Goal: Information Seeking & Learning: Learn about a topic

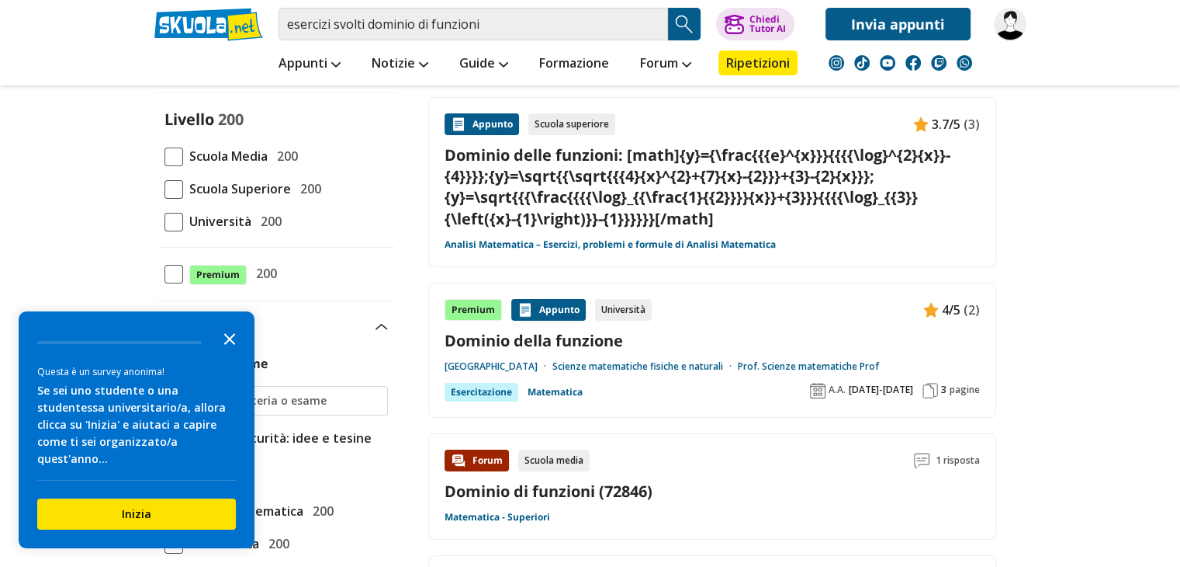
click at [236, 353] on icon "Close the survey" at bounding box center [229, 337] width 31 height 31
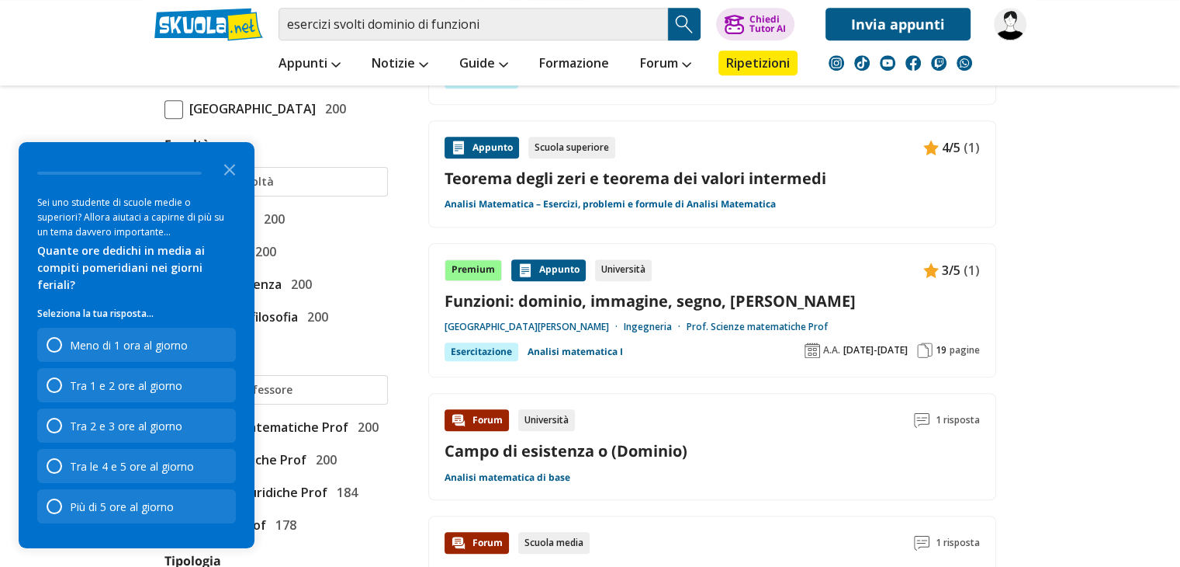
scroll to position [931, 0]
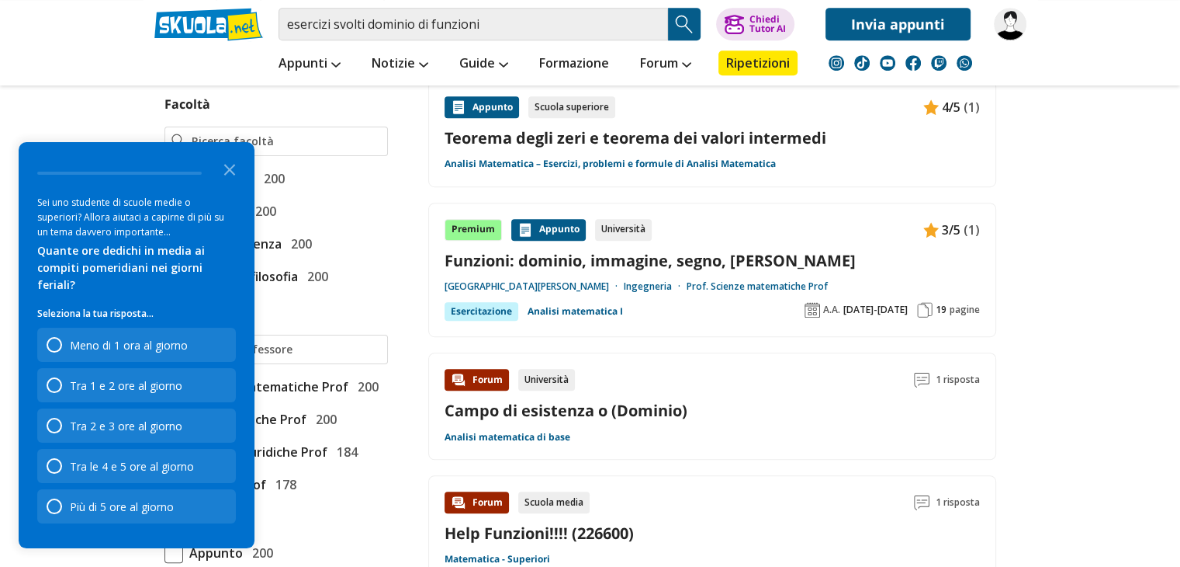
click at [636, 262] on link "Funzioni: dominio, immagine, segno, zeri - Esercizi Svolti" at bounding box center [712, 260] width 535 height 21
click at [234, 184] on icon "Close the survey" at bounding box center [229, 168] width 31 height 31
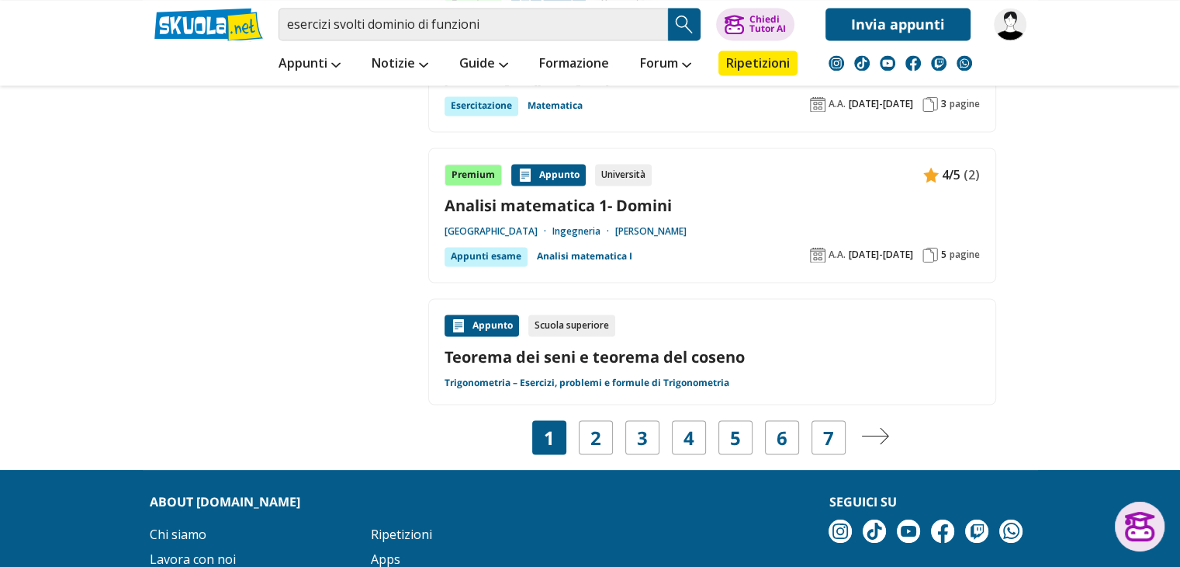
scroll to position [2716, 0]
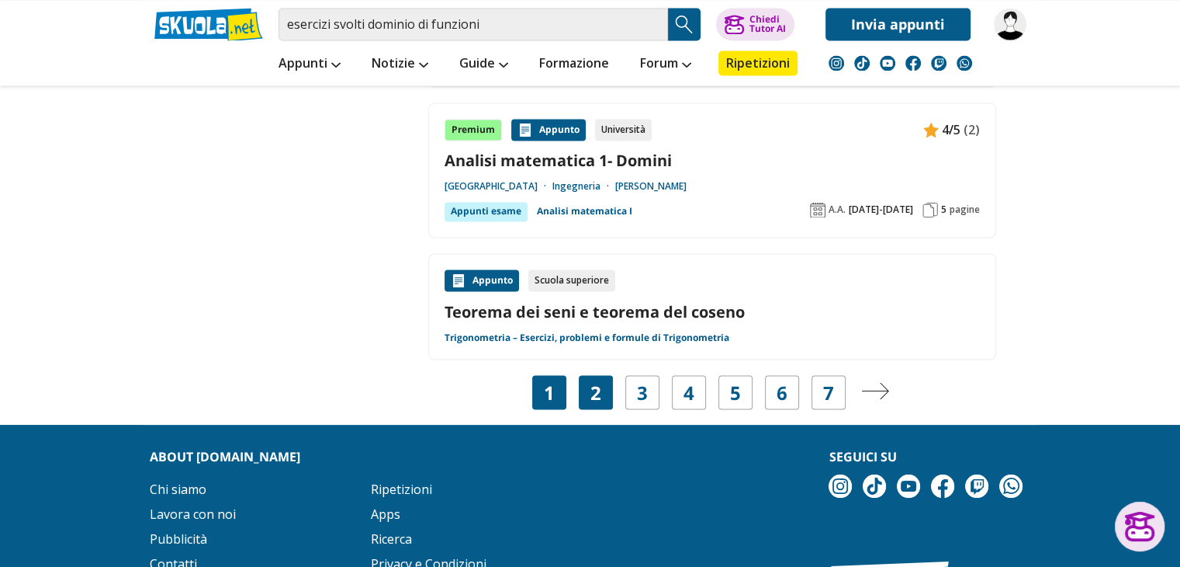
click at [595, 392] on link "2" at bounding box center [596, 392] width 11 height 22
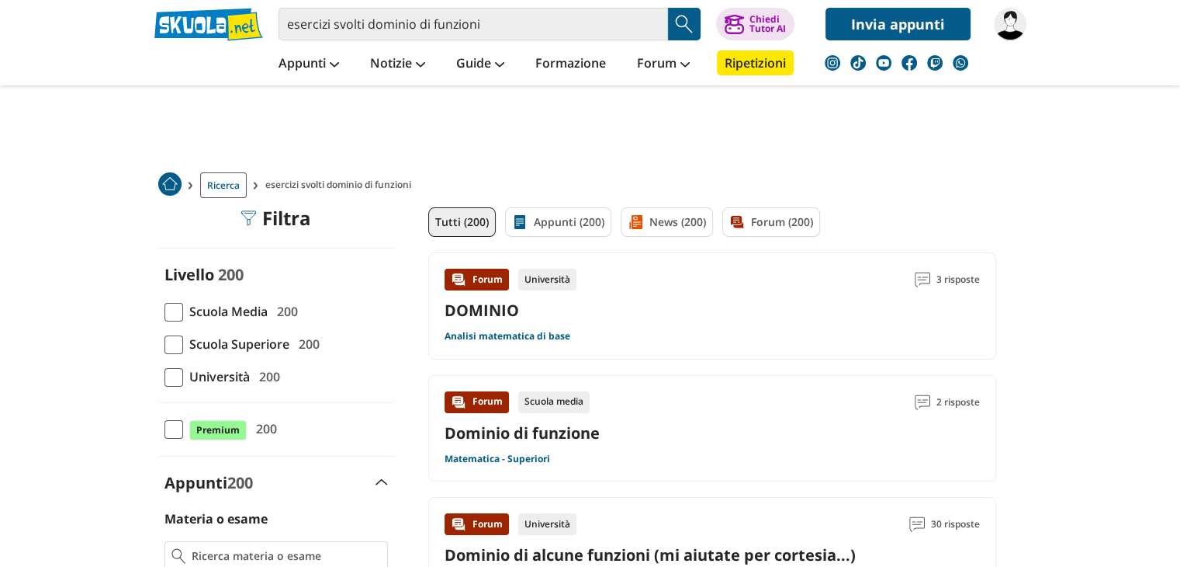
click at [480, 307] on link "DOMINIO" at bounding box center [482, 310] width 75 height 21
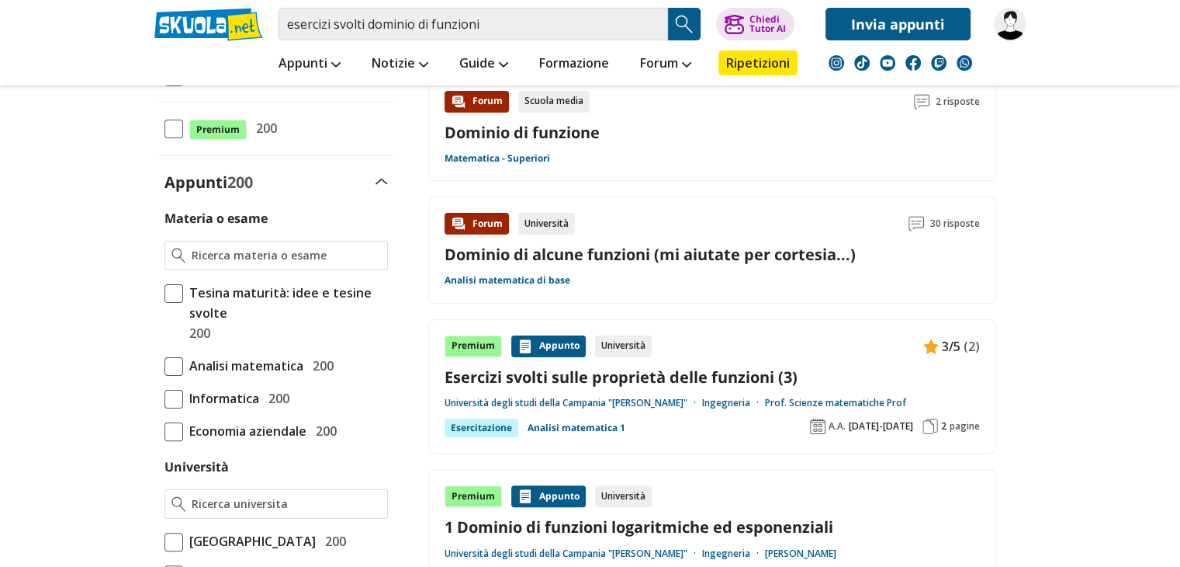
scroll to position [310, 0]
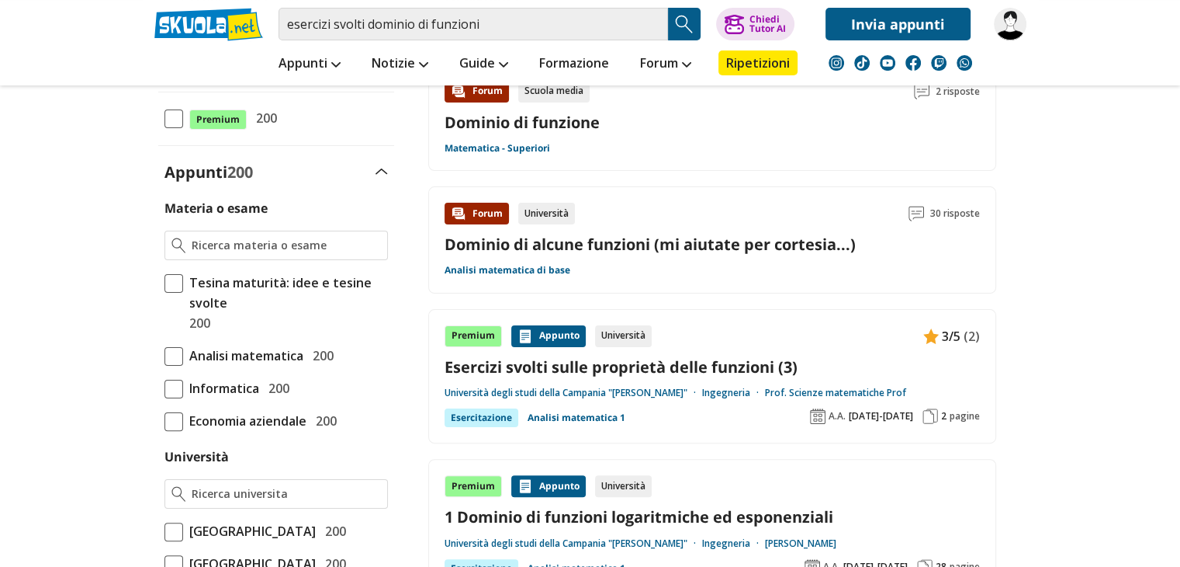
click at [665, 364] on link "Esercizi svolti sulle proprietà delle funzioni (3)" at bounding box center [712, 366] width 535 height 21
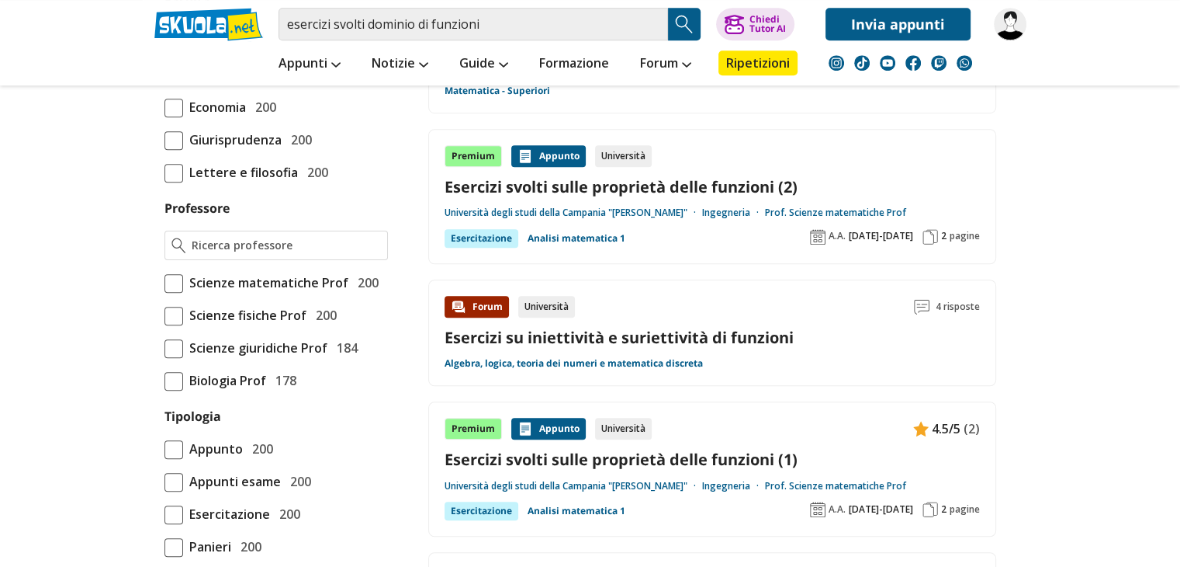
scroll to position [1086, 0]
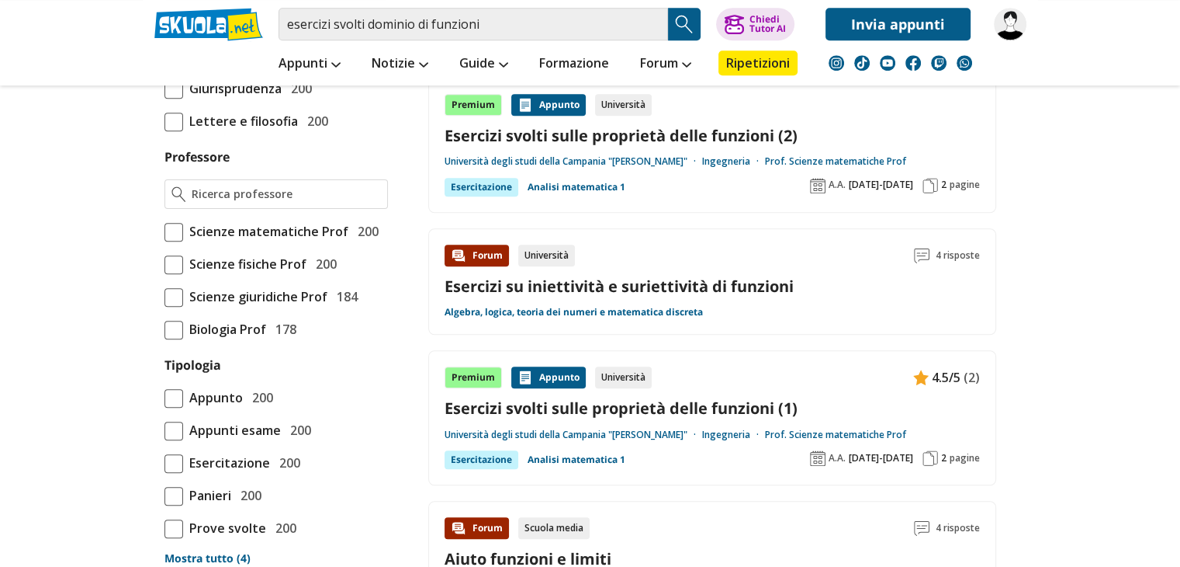
click at [716, 282] on link "Esercizi su iniettività e suriettività di funzioni" at bounding box center [619, 285] width 349 height 21
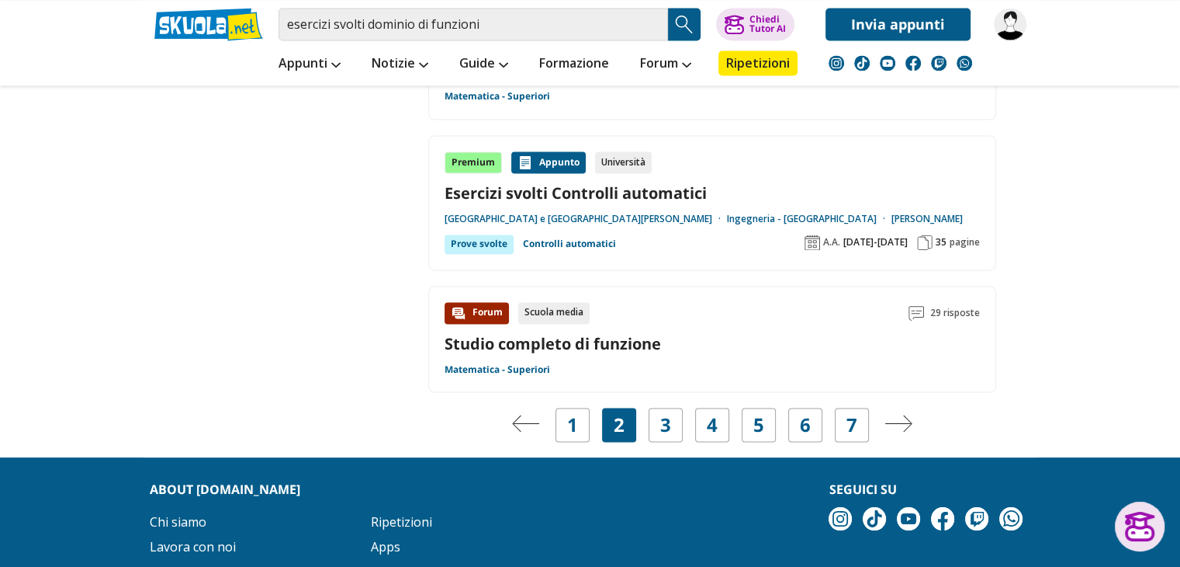
scroll to position [2483, 0]
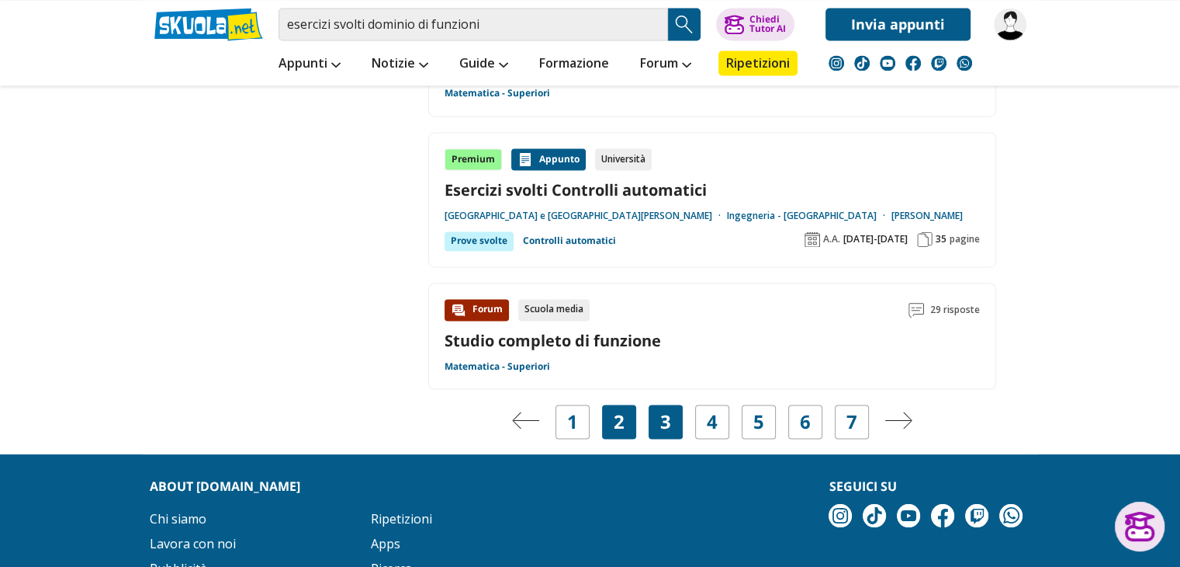
click at [664, 411] on link "3" at bounding box center [665, 422] width 11 height 22
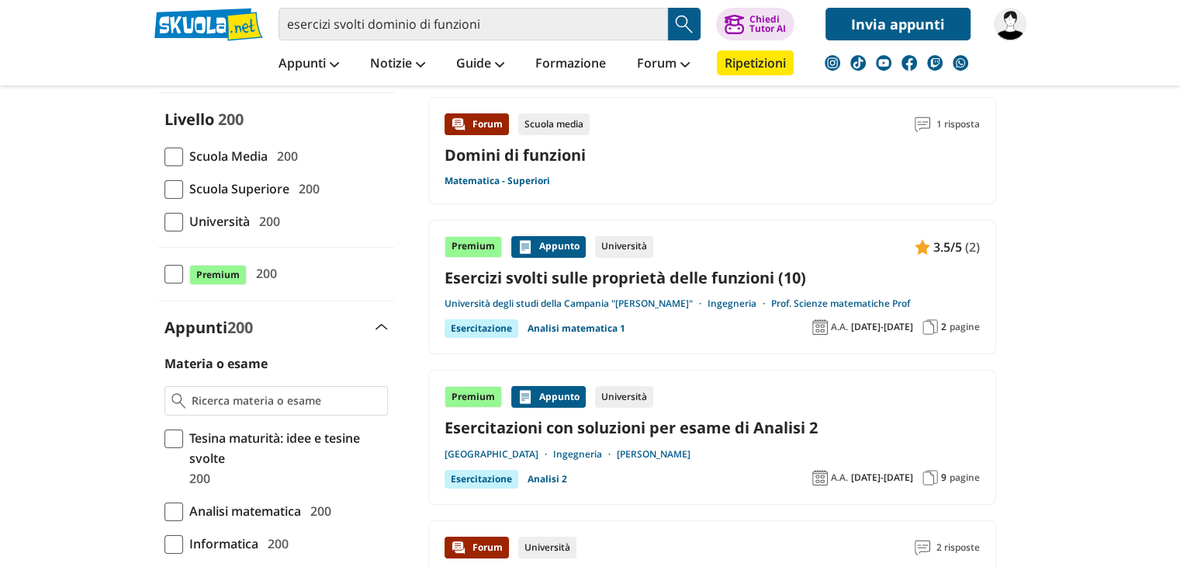
click at [677, 271] on link "Esercizi svolti sulle proprietà delle funzioni (10)" at bounding box center [712, 277] width 535 height 21
